Goal: Task Accomplishment & Management: Manage account settings

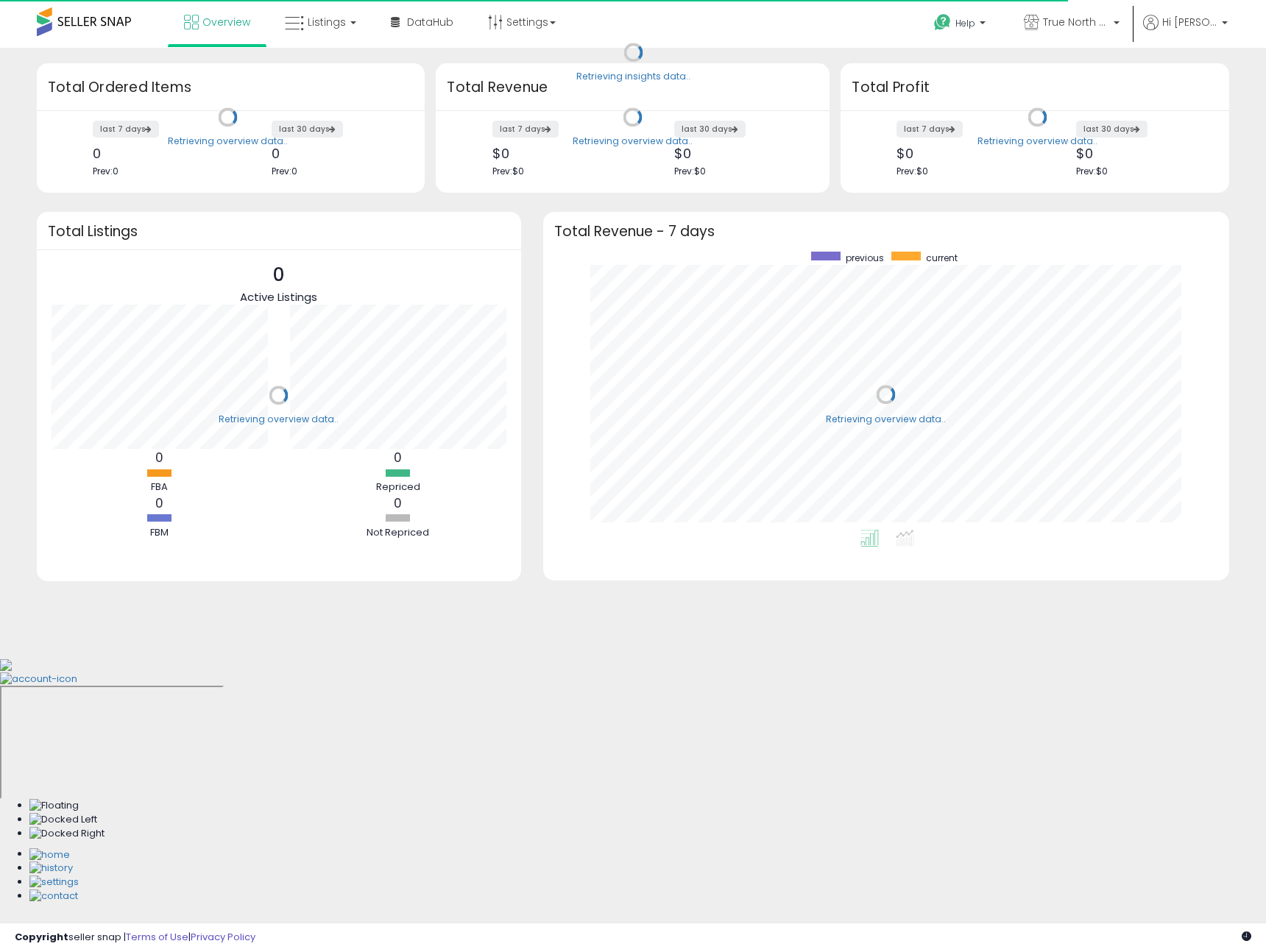
scroll to position [278, 656]
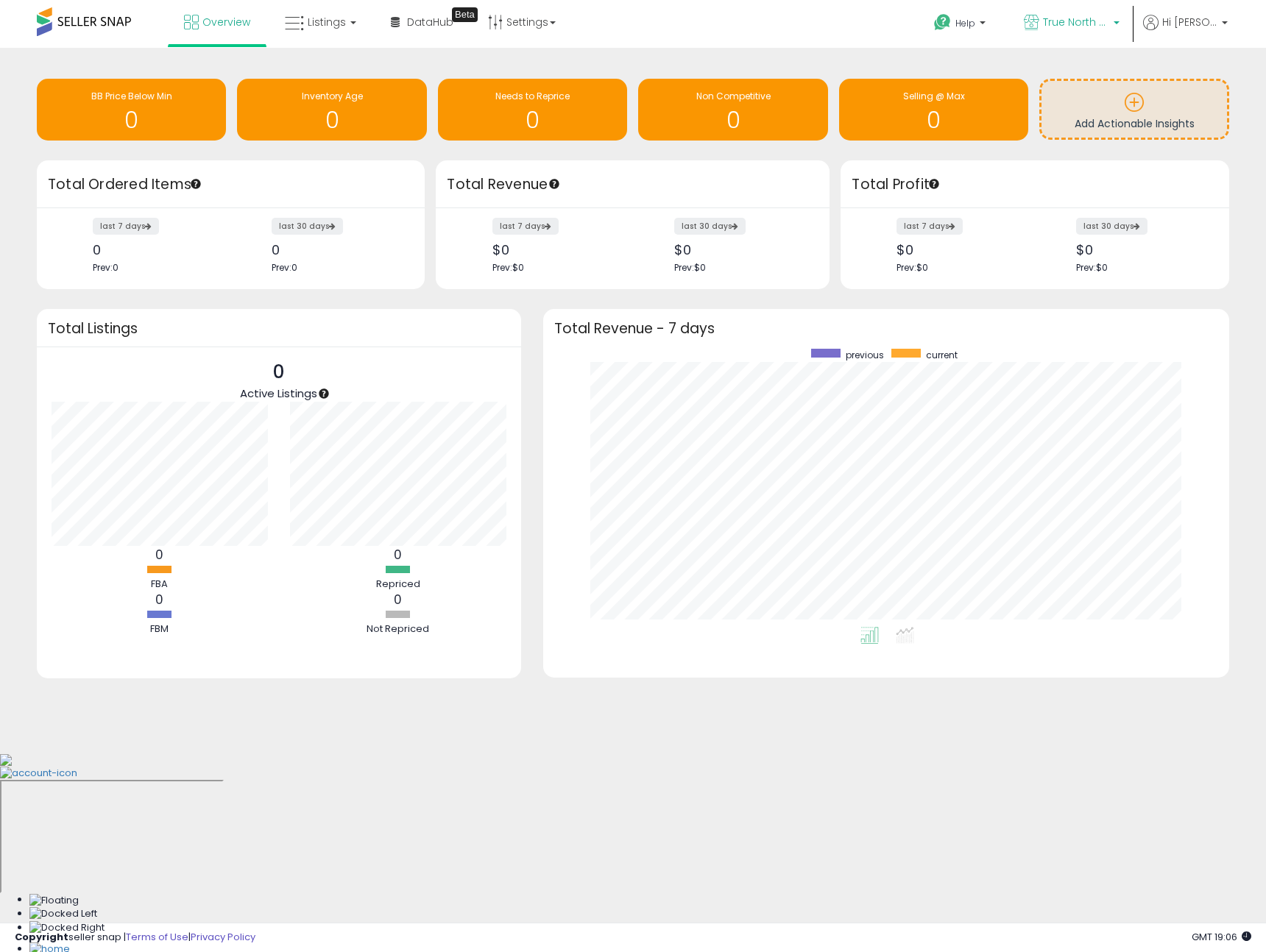
click at [1077, 24] on span "True North Supply & Co. - Walmart" at bounding box center [1076, 22] width 66 height 15
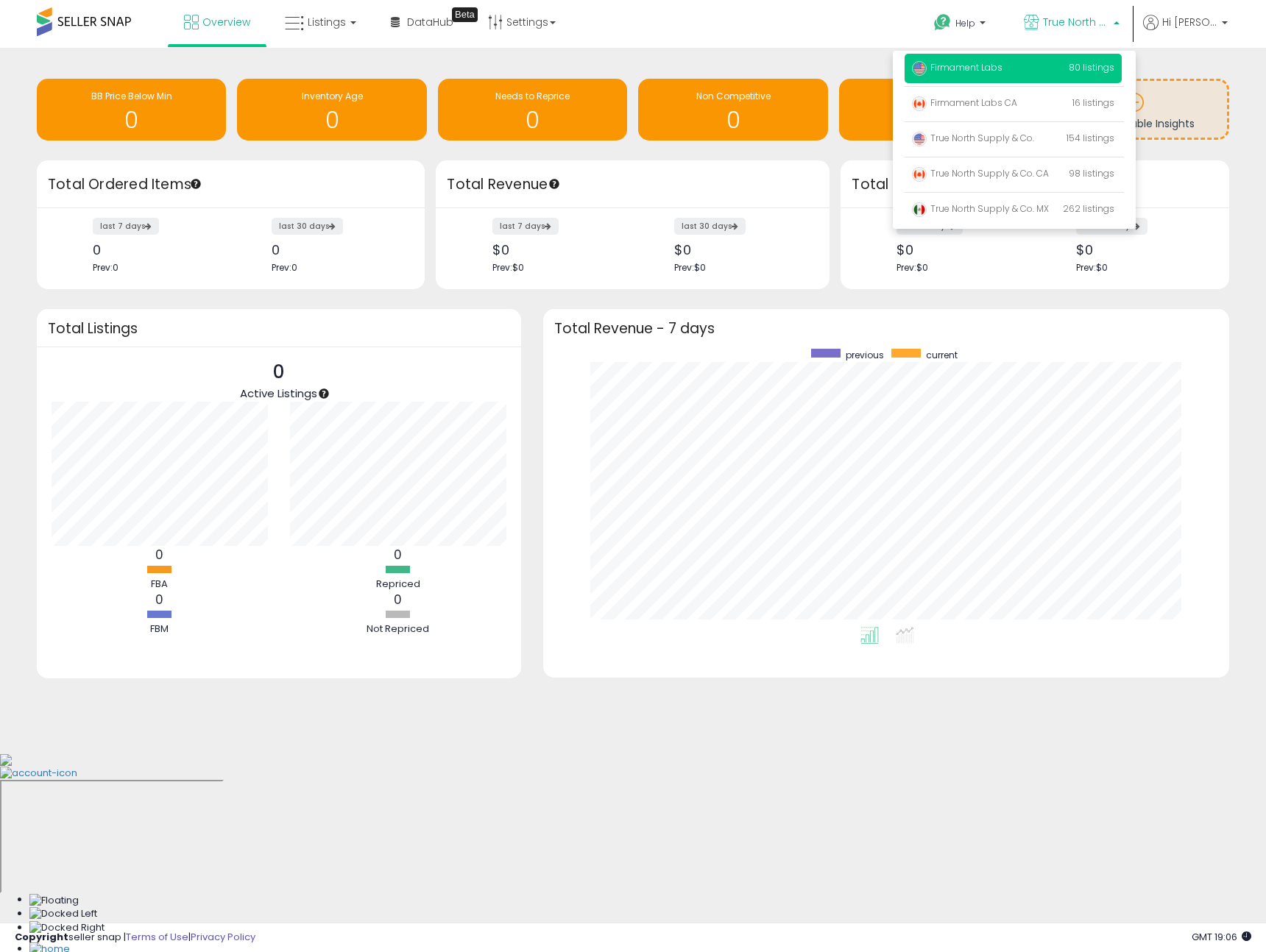
click at [1019, 71] on p "Firmament Labs 80 listings" at bounding box center [1012, 69] width 217 height 30
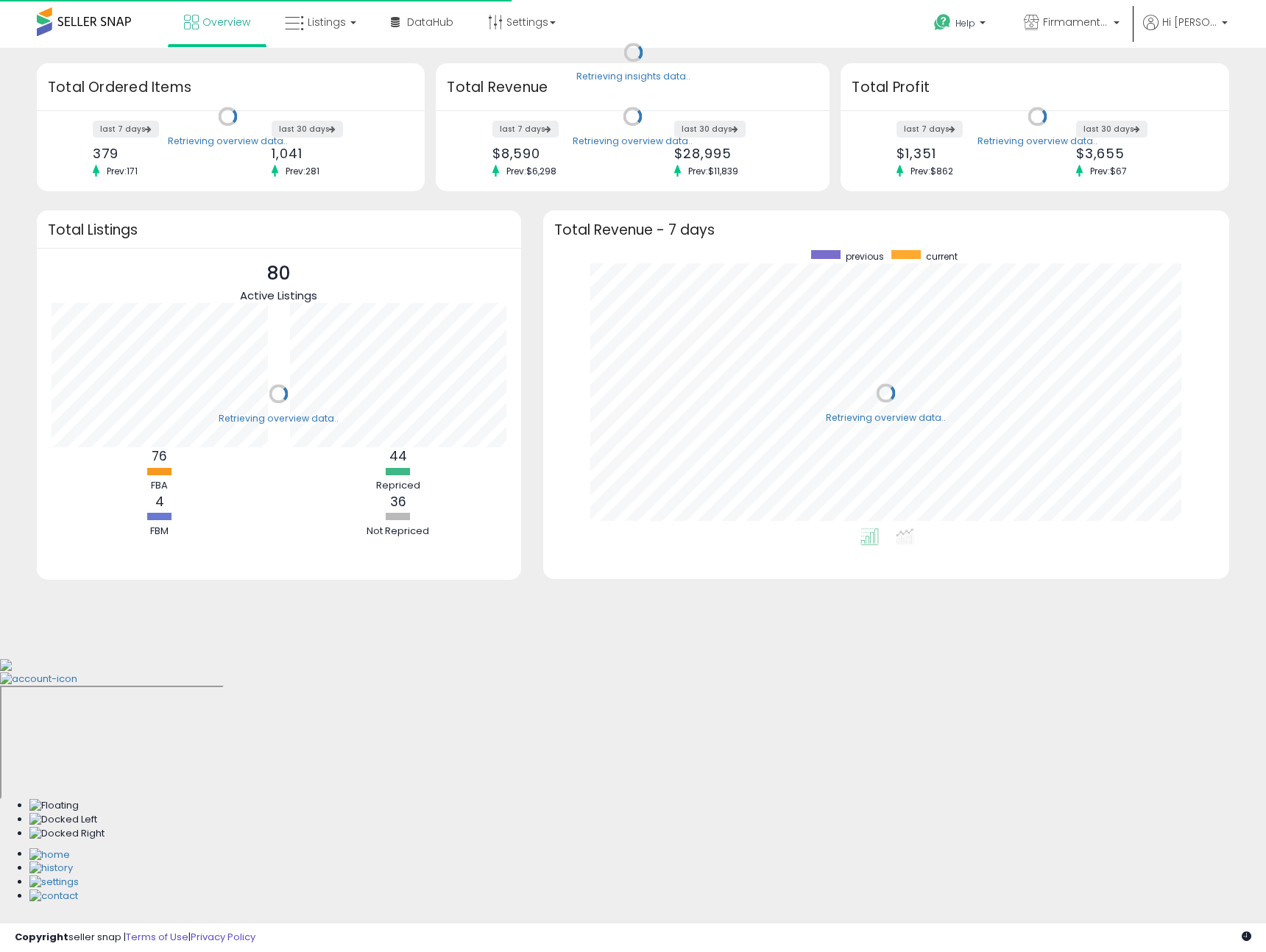
scroll to position [278, 656]
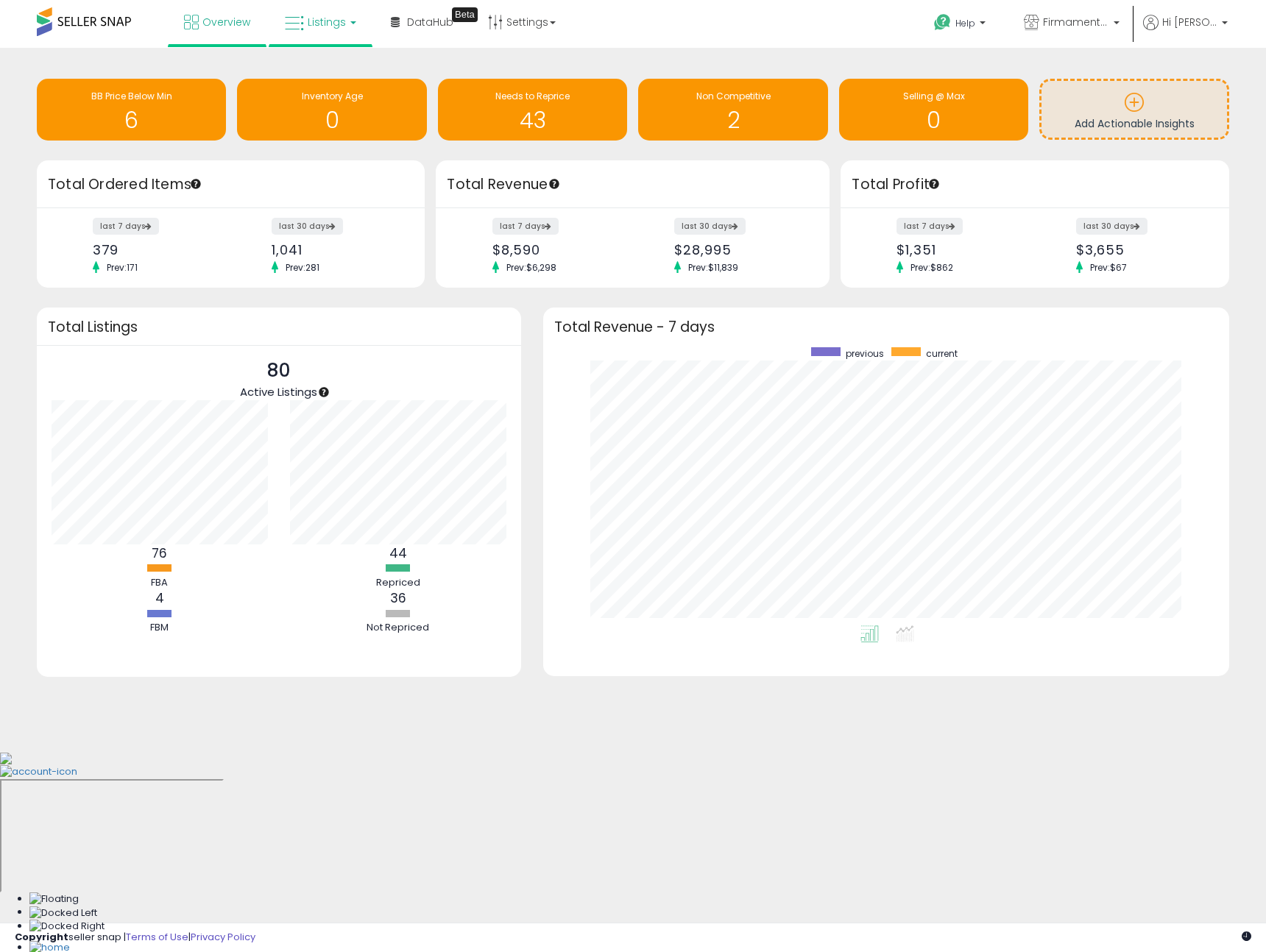
click at [324, 28] on span "Listings" at bounding box center [327, 22] width 38 height 15
click at [306, 74] on icon at bounding box center [331, 73] width 64 height 19
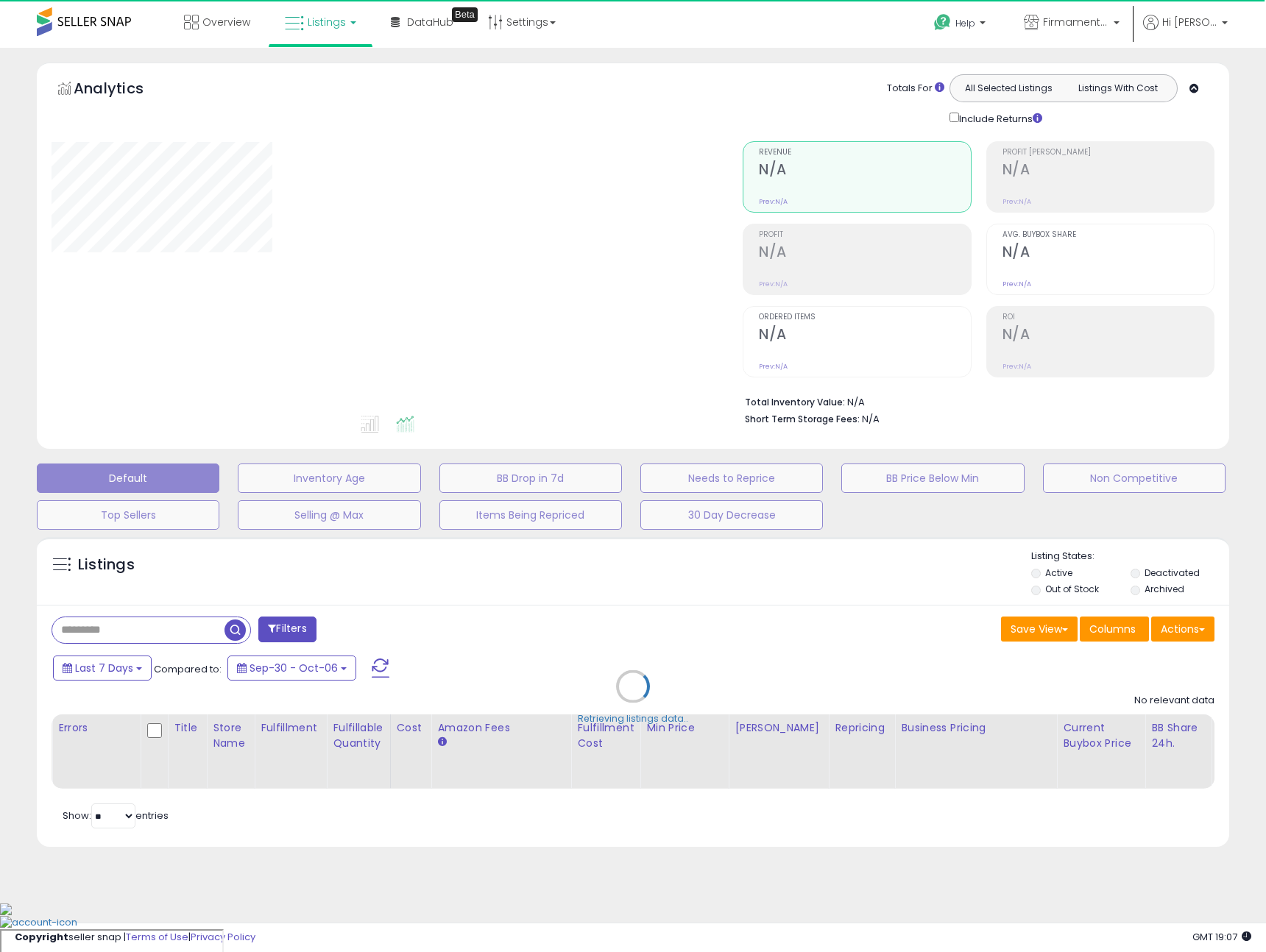
click at [152, 636] on div "Retrieving listings data.." at bounding box center [633, 697] width 1215 height 335
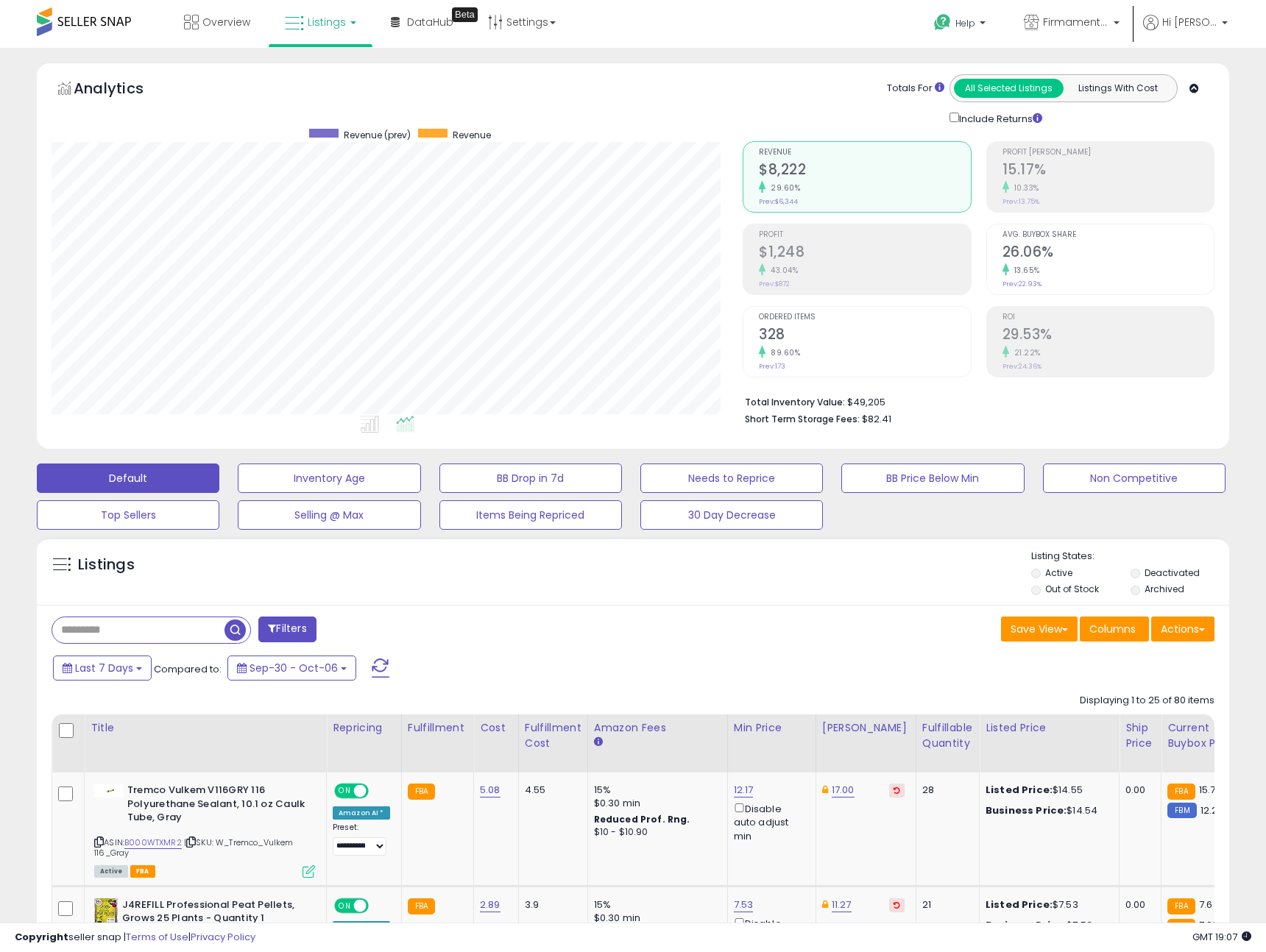
scroll to position [301, 691]
click at [148, 636] on input "text" at bounding box center [195, 631] width 287 height 26
type input "*****"
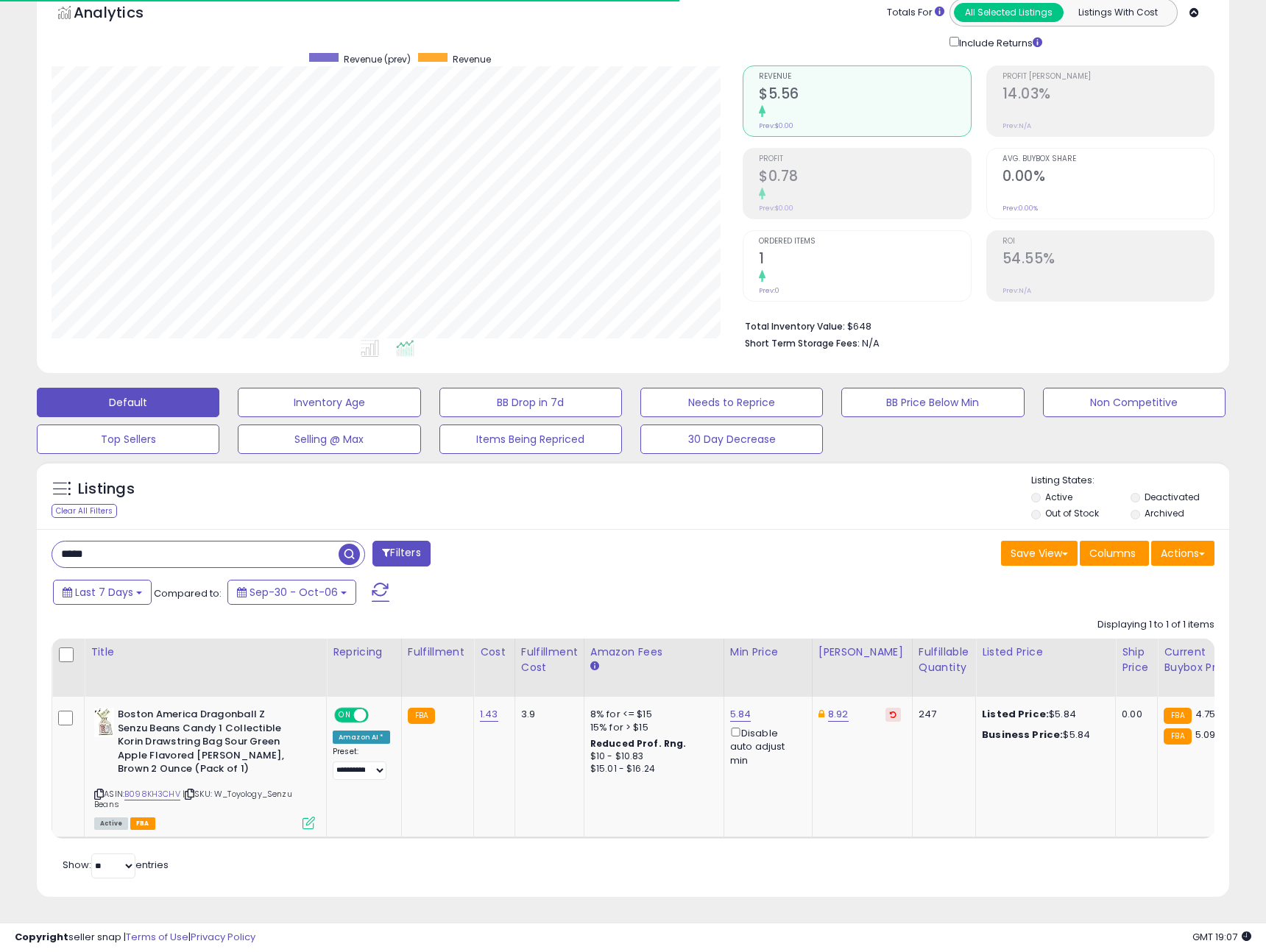
scroll to position [301, 691]
click at [150, 796] on link "B098KH3CHV" at bounding box center [152, 794] width 56 height 12
